Goal: Book appointment/travel/reservation

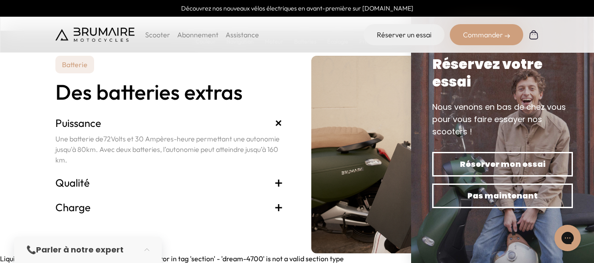
scroll to position [2368, 0]
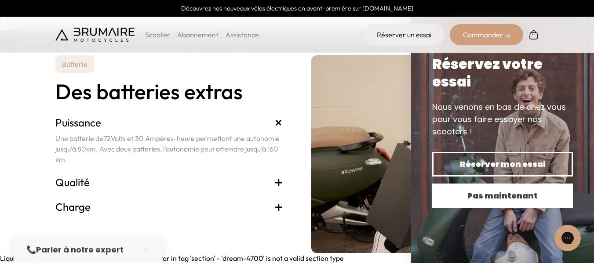
click at [509, 196] on span "Pas maintenant" at bounding box center [502, 196] width 110 height 12
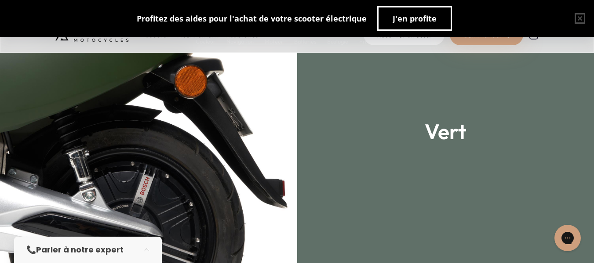
scroll to position [1240, 0]
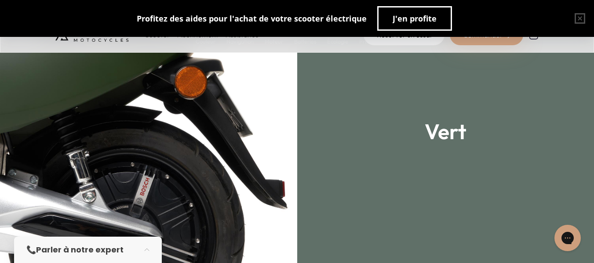
click at [187, 130] on img at bounding box center [148, 175] width 297 height 263
click at [371, 143] on div "Bleu" at bounding box center [445, 131] width 297 height 263
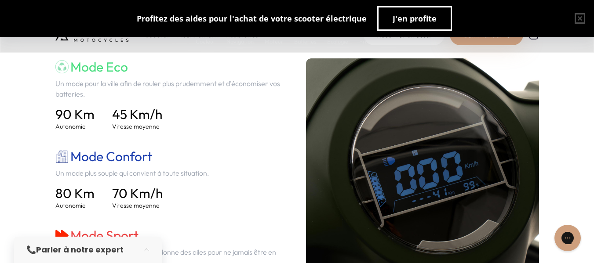
scroll to position [1762, 0]
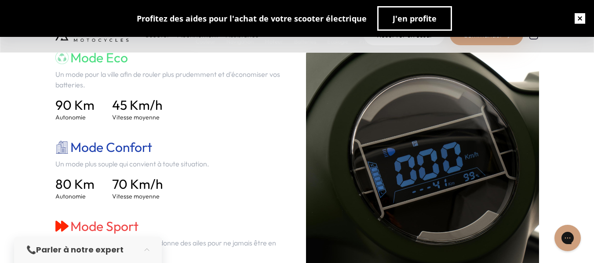
click at [575, 23] on button "button" at bounding box center [580, 18] width 28 height 28
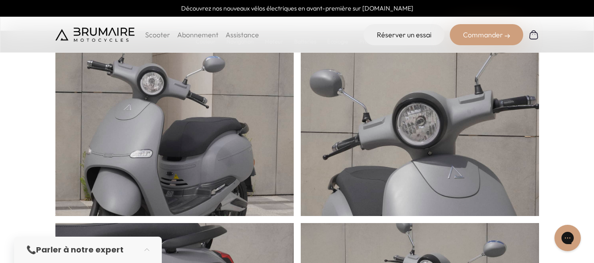
scroll to position [0, 0]
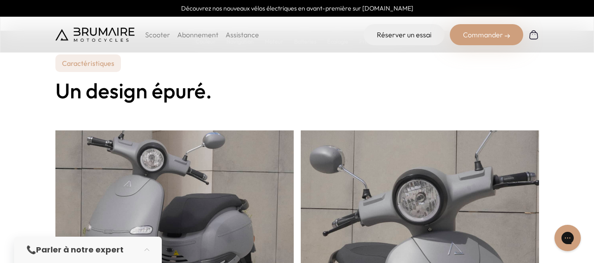
click at [95, 63] on p "Caractéristiques" at bounding box center [87, 63] width 65 height 18
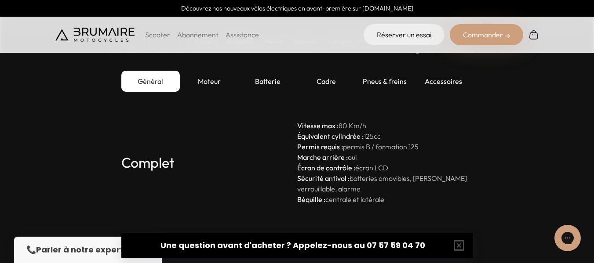
scroll to position [2644, 0]
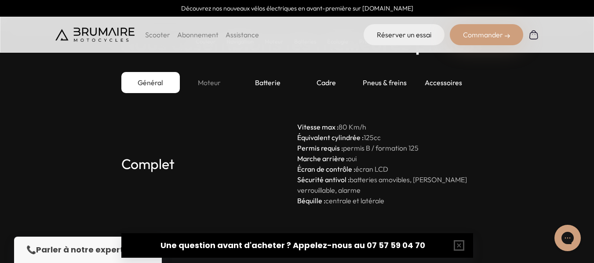
click at [200, 89] on div "Moteur" at bounding box center [209, 82] width 58 height 21
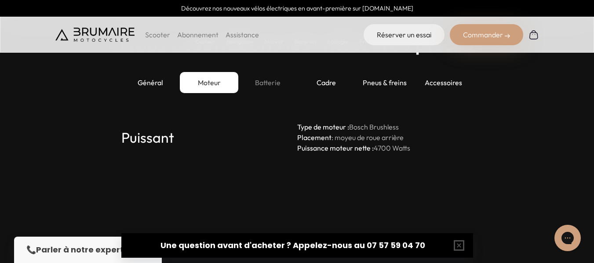
click at [271, 88] on div "Batterie" at bounding box center [267, 82] width 58 height 21
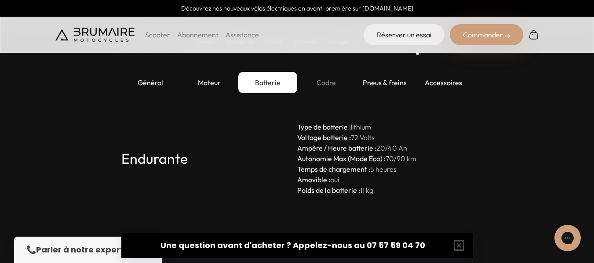
click at [332, 87] on div "Cadre" at bounding box center [326, 82] width 58 height 21
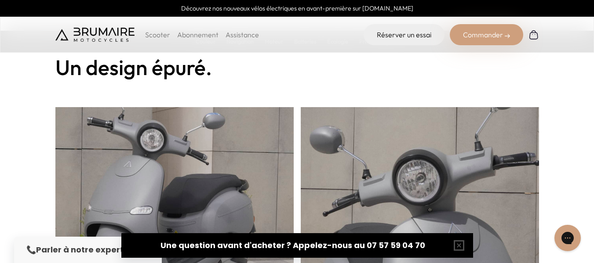
scroll to position [24, 0]
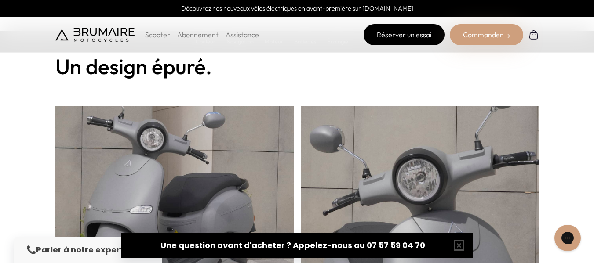
click at [399, 25] on link "Réserver un essai" at bounding box center [403, 34] width 81 height 21
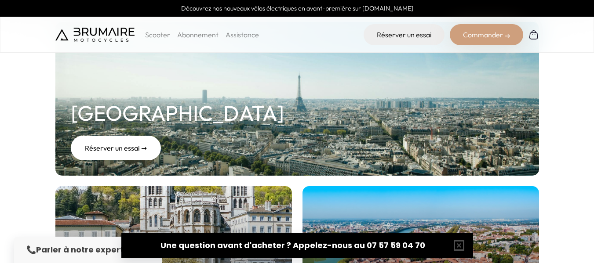
scroll to position [144, 0]
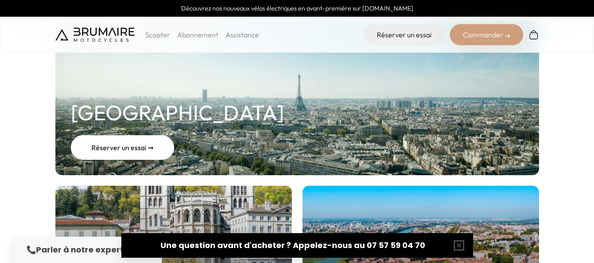
click at [130, 144] on div "Réserver un essai ➞" at bounding box center [122, 147] width 103 height 25
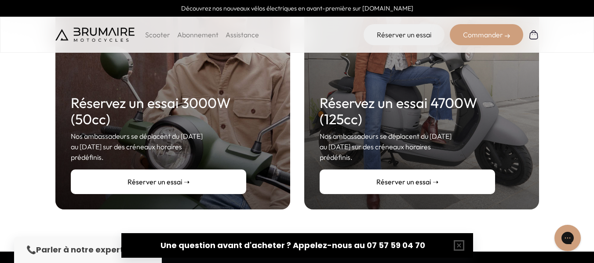
scroll to position [222, 0]
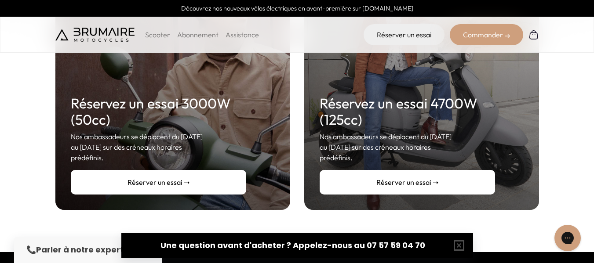
click at [395, 172] on link "Réserver un essai ➝" at bounding box center [407, 182] width 175 height 25
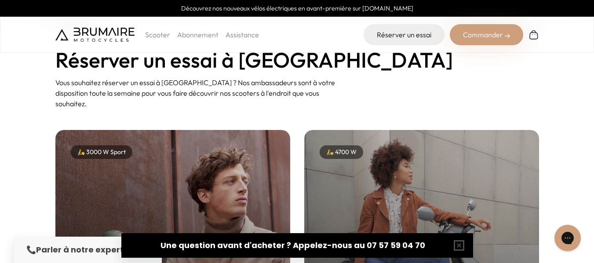
scroll to position [0, 0]
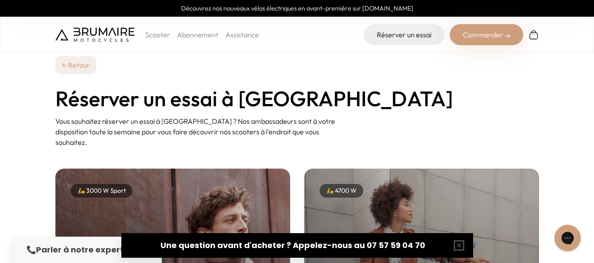
click at [151, 33] on p "Scooter" at bounding box center [157, 34] width 25 height 11
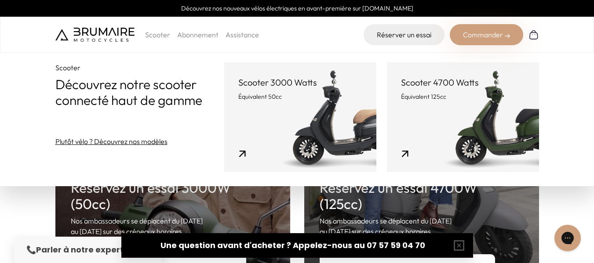
scroll to position [138, 0]
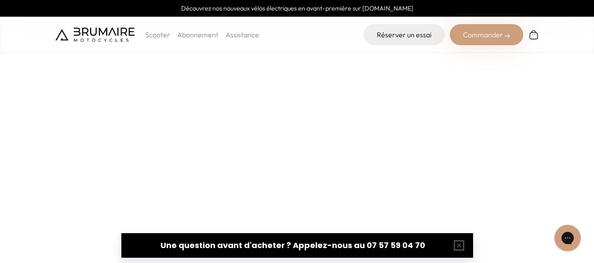
scroll to position [218, 0]
